Goal: Task Accomplishment & Management: Complete application form

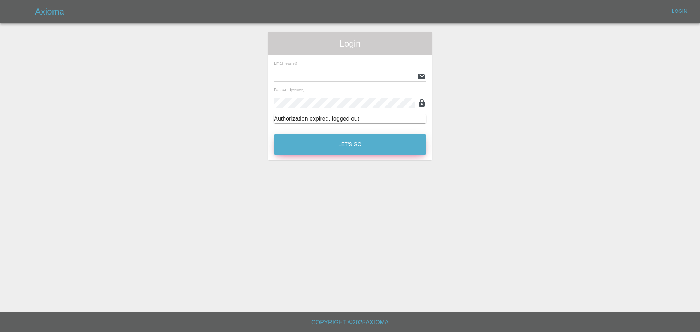
type input "[EMAIL_ADDRESS][PERSON_NAME][DOMAIN_NAME]"
drag, startPoint x: 359, startPoint y: 144, endPoint x: 346, endPoint y: 140, distance: 13.7
click at [359, 144] on button "Let's Go" at bounding box center [350, 144] width 152 height 20
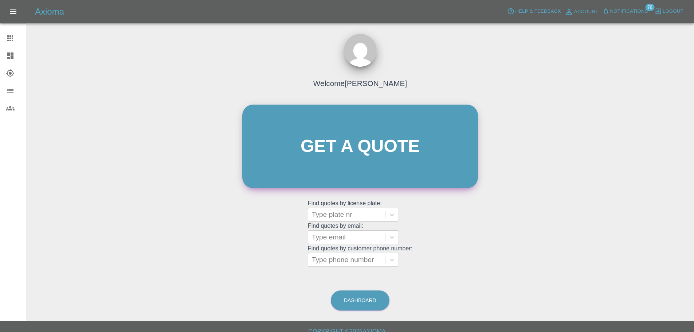
click at [339, 162] on link "Get a quote" at bounding box center [360, 146] width 236 height 83
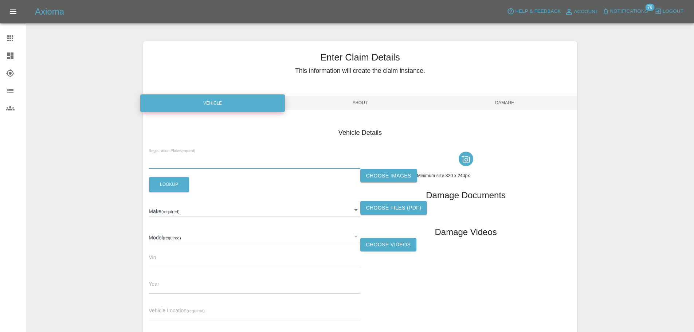
click at [181, 168] on input "text" at bounding box center [254, 164] width 211 height 11
paste input "OW25VKD"
click at [175, 183] on button "Lookup" at bounding box center [169, 184] width 40 height 15
click at [189, 165] on input "OW25VKD" at bounding box center [254, 164] width 211 height 11
type input "OW25VKD"
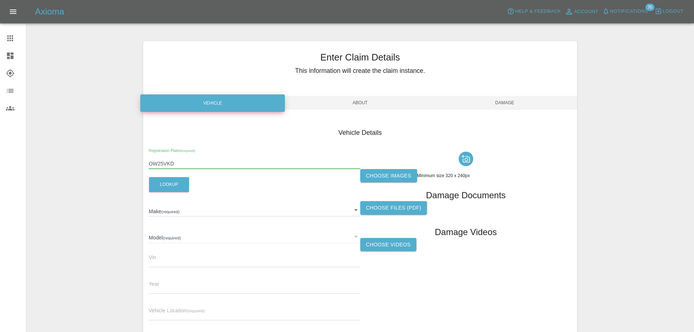
type input "POLESTAR"
type input "4 SINGLE MOTOR PLUS"
type input "[US_VEHICLE_IDENTIFICATION_NUMBER]"
type input "2025"
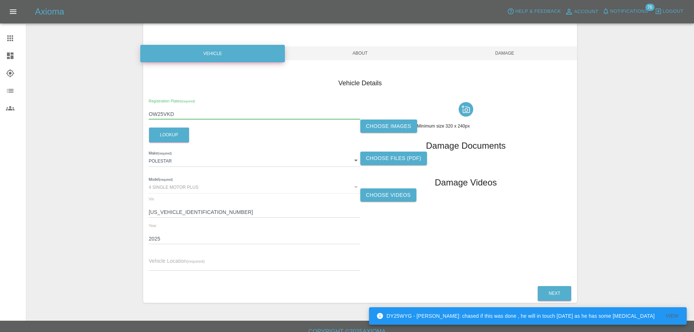
scroll to position [55, 0]
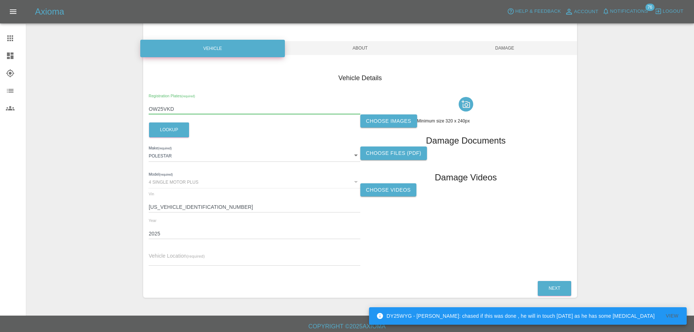
type input "OW25VKD"
click at [185, 255] on input "text" at bounding box center [254, 260] width 211 height 11
paste input "[PERSON_NAME], [STREET_ADDRESS]"
type input "[PERSON_NAME], [STREET_ADDRESS]"
click at [395, 120] on label "Choose images" at bounding box center [388, 120] width 57 height 13
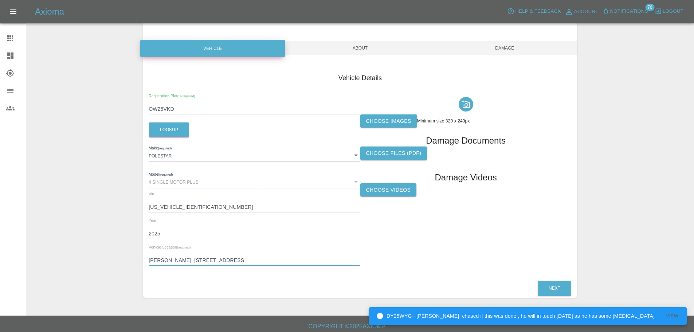
click at [0, 0] on input "Choose images" at bounding box center [0, 0] width 0 height 0
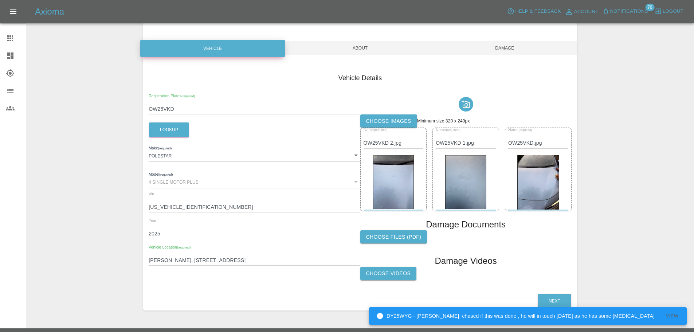
scroll to position [71, 0]
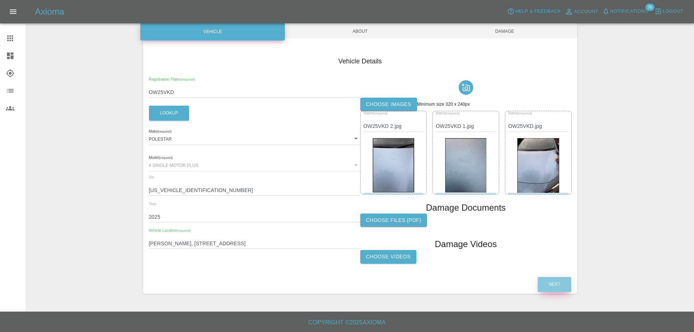
click at [559, 284] on button "Next" at bounding box center [555, 284] width 34 height 15
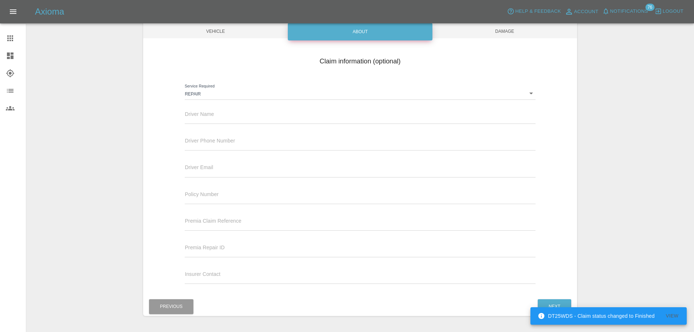
click at [219, 117] on input "text" at bounding box center [360, 118] width 351 height 11
paste input "[PERSON_NAME]"
type input "[PERSON_NAME]"
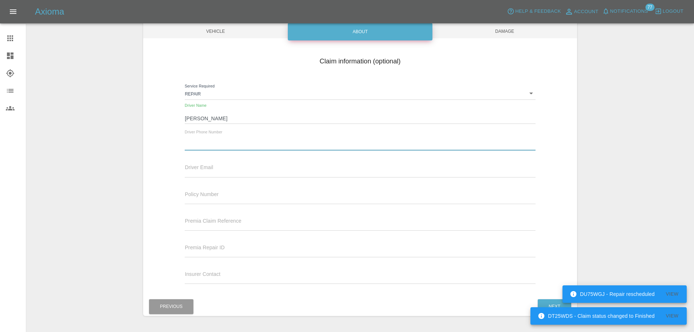
click at [238, 149] on input "text" at bounding box center [360, 145] width 351 height 11
paste input "07595368464"
type input "07595368464"
click at [556, 305] on div "DT25WDS - Claim status changed to Finished View" at bounding box center [609, 316] width 156 height 22
click at [553, 301] on button "Next" at bounding box center [555, 306] width 34 height 15
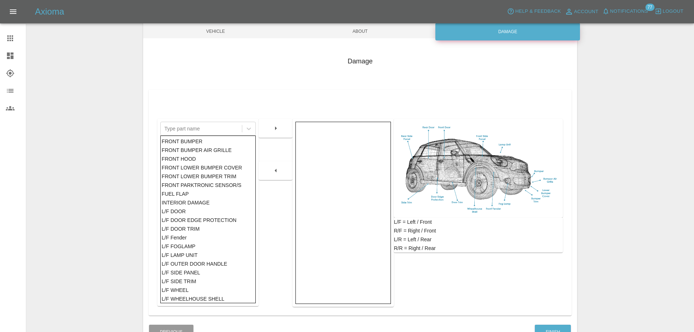
click at [191, 159] on div "FRONT HOOD" at bounding box center [208, 159] width 93 height 9
click at [278, 128] on icon "button" at bounding box center [275, 128] width 9 height 9
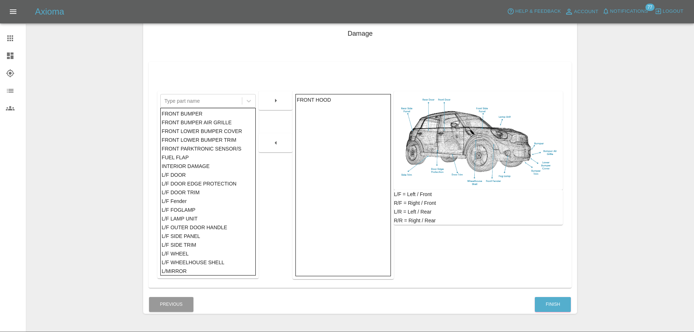
scroll to position [119, 0]
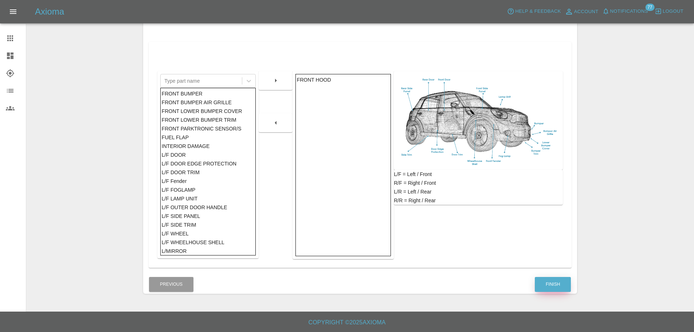
click at [547, 288] on button "Finish" at bounding box center [553, 284] width 36 height 15
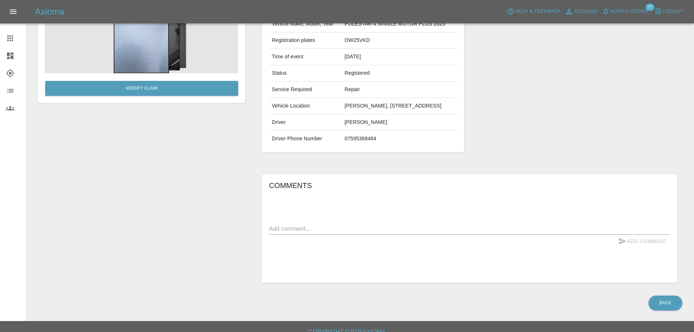
scroll to position [112, 0]
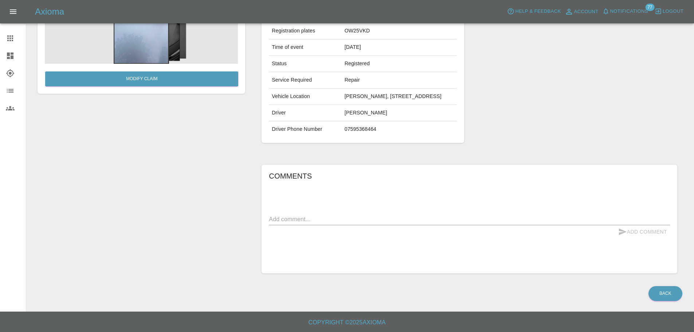
click at [315, 216] on textarea at bounding box center [469, 219] width 401 height 8
type textarea "front bumper blemish"
click at [638, 226] on button "Add Comment" at bounding box center [642, 231] width 55 height 13
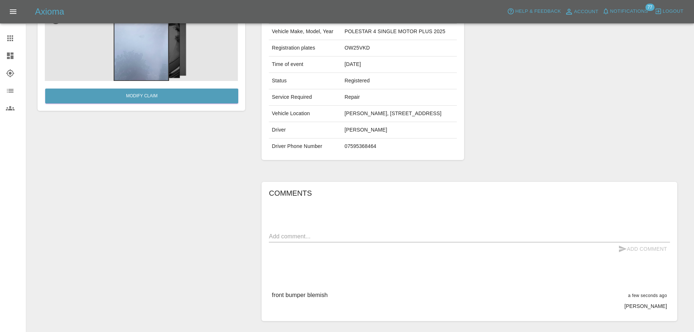
scroll to position [0, 0]
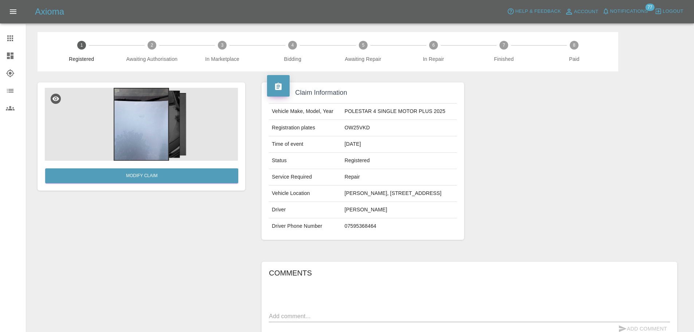
click at [5, 54] on link "Dashboard" at bounding box center [13, 55] width 26 height 17
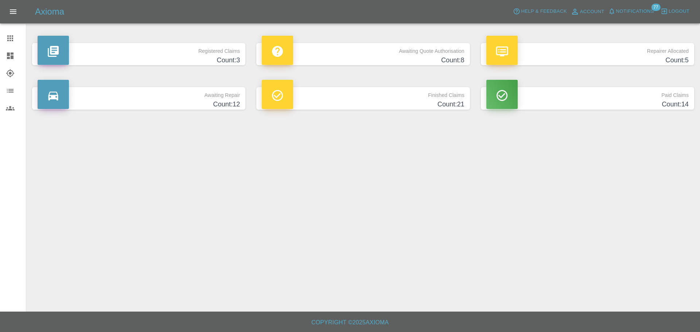
click at [12, 41] on icon at bounding box center [10, 38] width 6 height 6
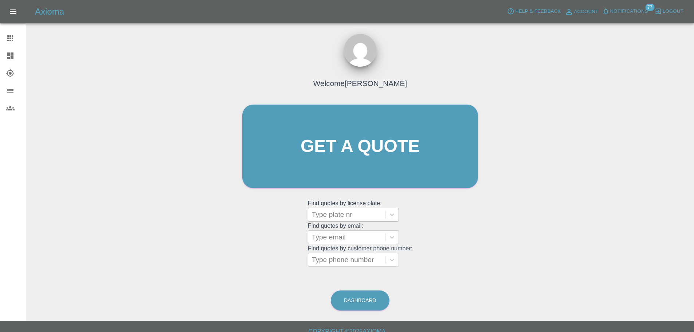
click at [350, 215] on div at bounding box center [347, 215] width 70 height 10
paste input "OW25VKD"
type input "OW25VKD"
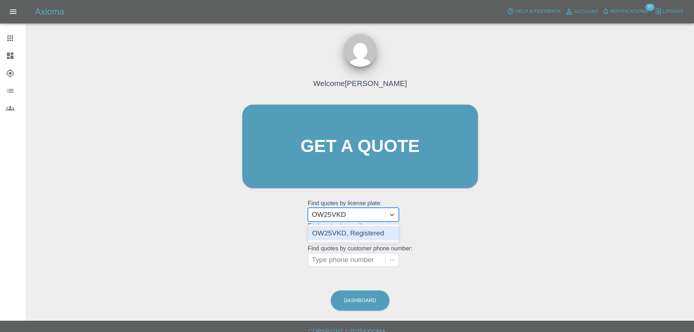
click at [360, 240] on div "OW25VKD, Registered" at bounding box center [353, 233] width 91 height 15
